Goal: Browse casually

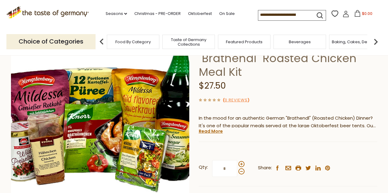
scroll to position [59, 0]
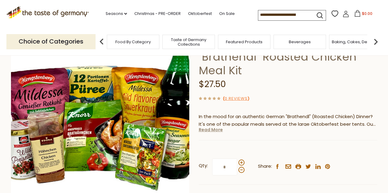
click at [217, 130] on link "Read More" at bounding box center [211, 130] width 24 height 6
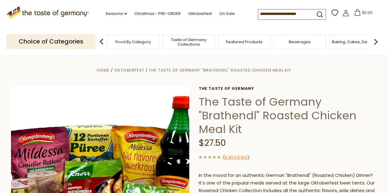
scroll to position [0, 0]
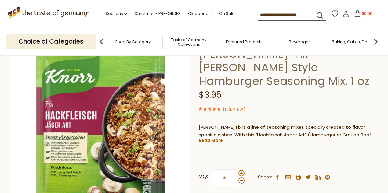
scroll to position [48, 0]
click at [218, 138] on link "Read More" at bounding box center [211, 141] width 24 height 6
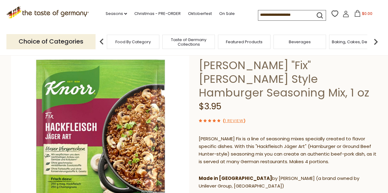
scroll to position [34, 0]
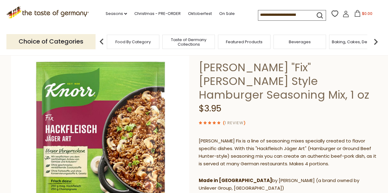
click at [235, 120] on link "1 Review" at bounding box center [233, 123] width 19 height 6
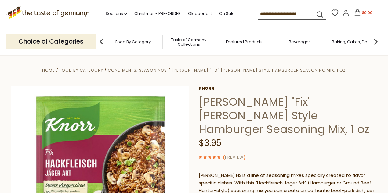
click at [237, 155] on link "1 Review" at bounding box center [233, 158] width 19 height 6
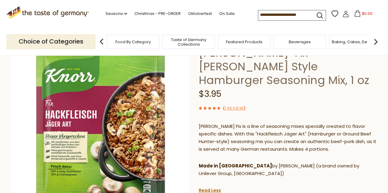
scroll to position [4, 0]
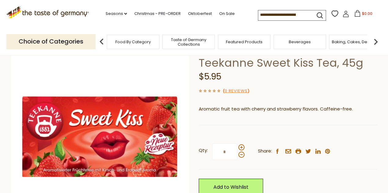
scroll to position [84, 0]
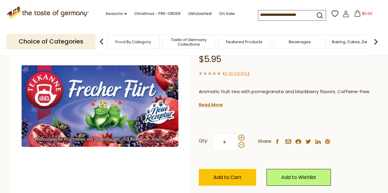
scroll to position [99, 0]
